Goal: Entertainment & Leisure: Consume media (video, audio)

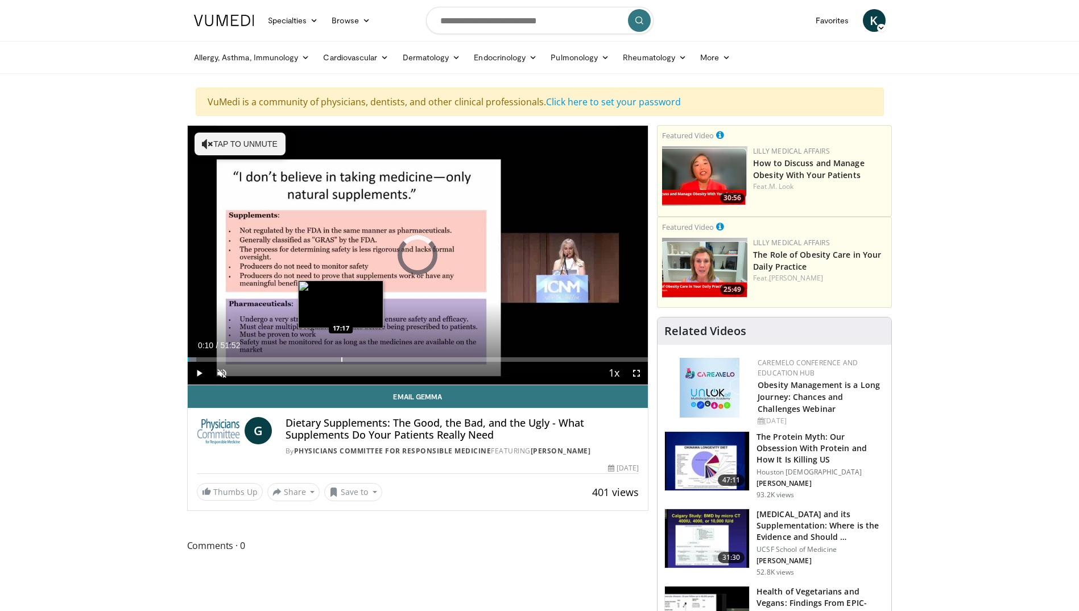
click at [341, 358] on div "Progress Bar" at bounding box center [341, 359] width 1 height 5
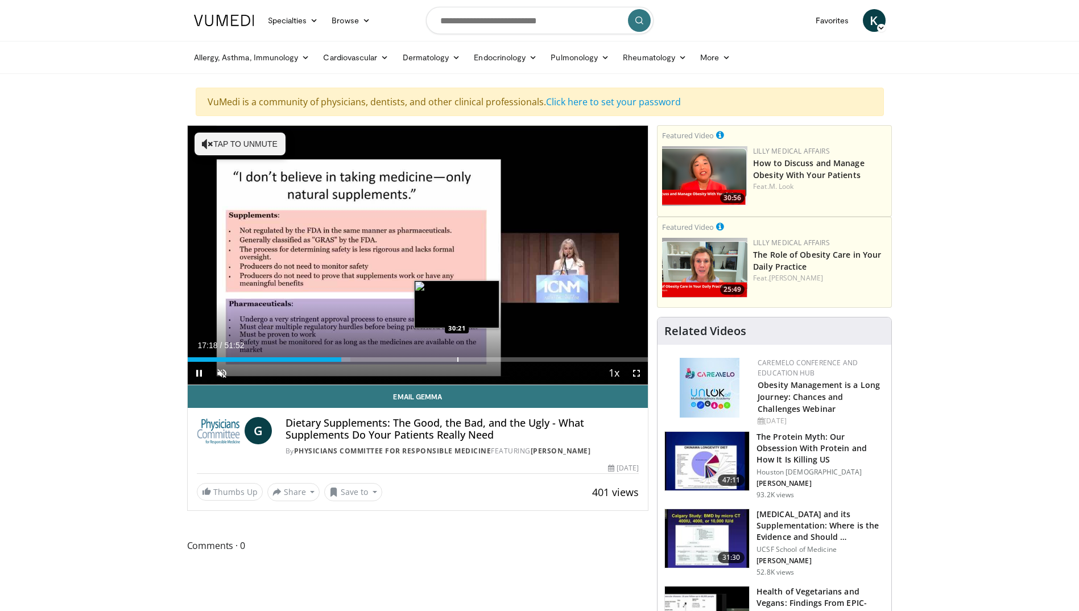
click at [457, 355] on div "Loaded : 35.35% 17:18 30:21" at bounding box center [418, 356] width 461 height 11
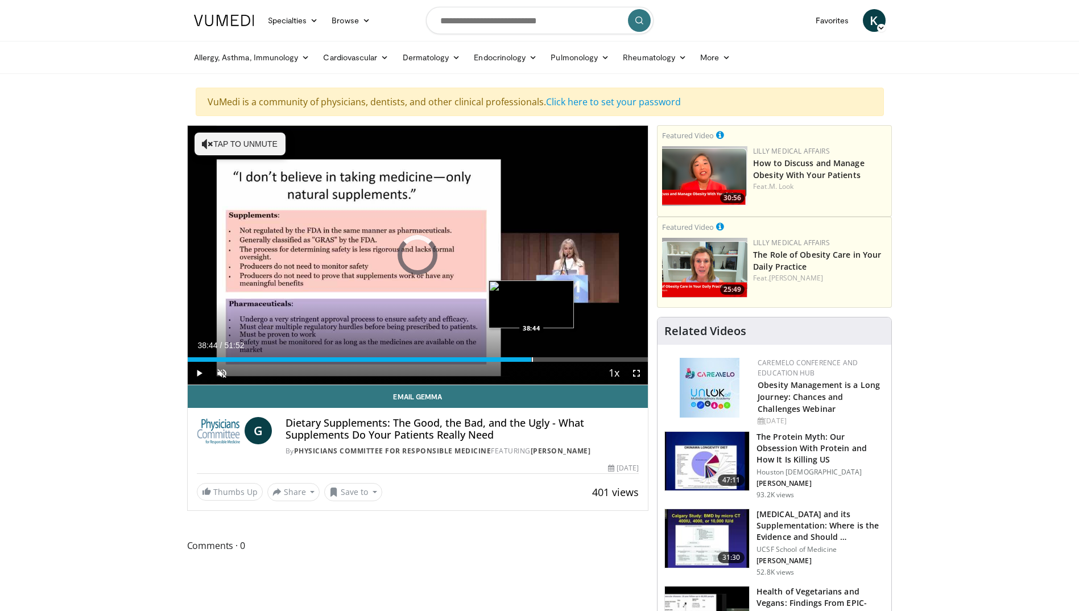
click at [531, 356] on div "Loaded : 60.57% 38:40 38:44" at bounding box center [418, 356] width 461 height 11
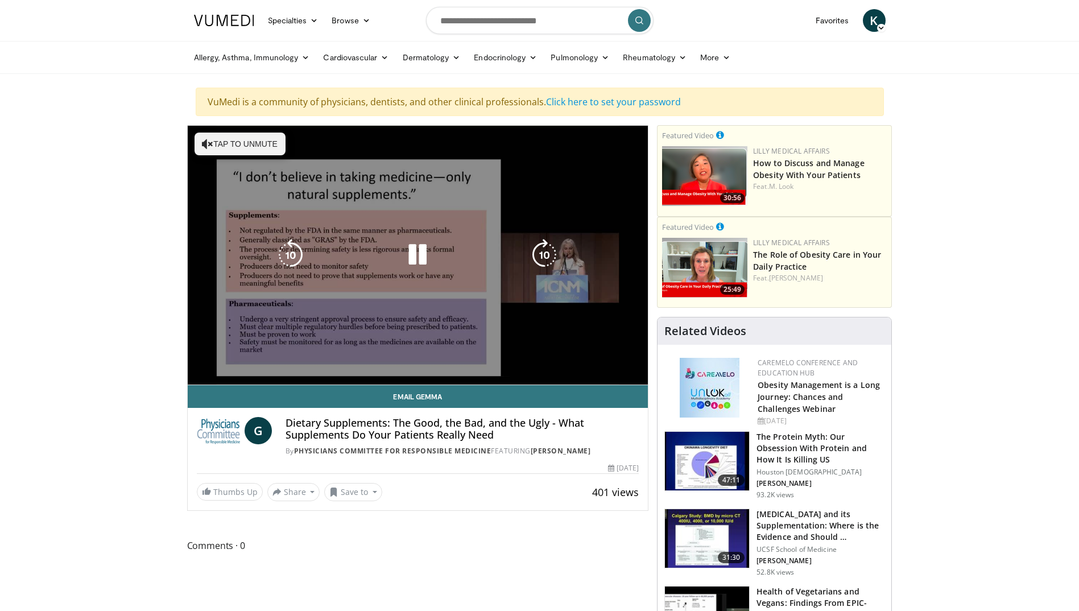
click at [576, 380] on div "Loaded : 77.12% 38:55 43:21" at bounding box center [418, 382] width 461 height 5
